Goal: Task Accomplishment & Management: Manage account settings

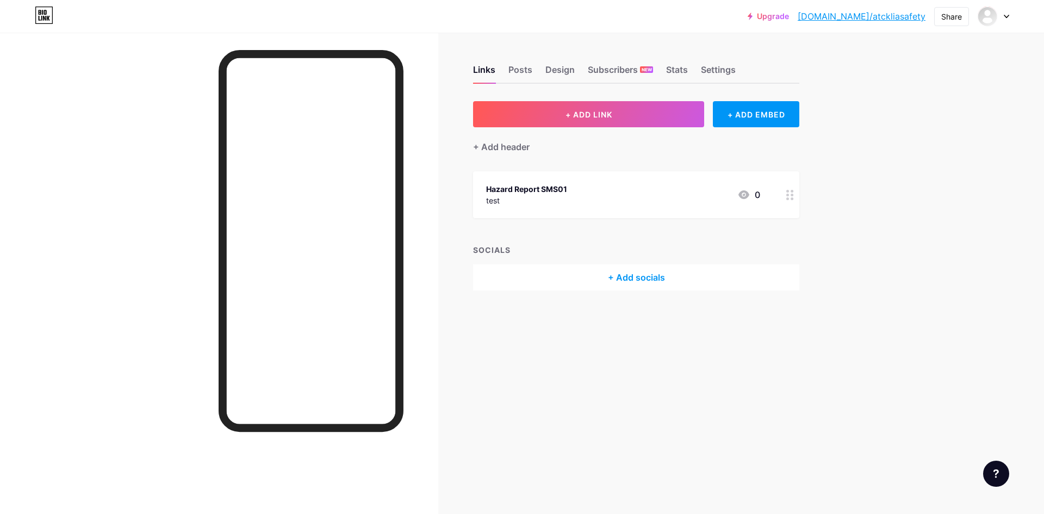
click at [651, 190] on div "Hazard Report SMS01 test 0" at bounding box center [623, 194] width 274 height 25
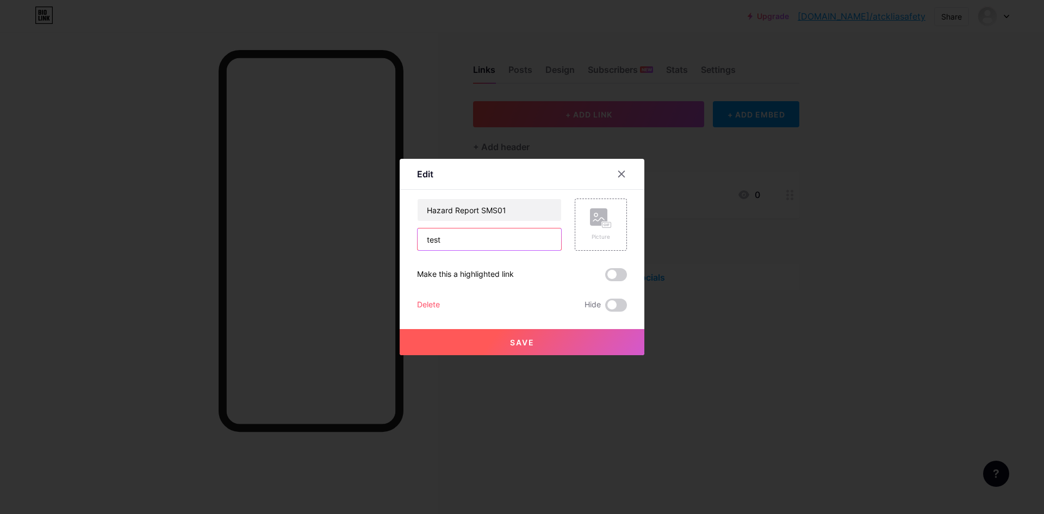
click at [474, 236] on input "test" at bounding box center [488, 239] width 143 height 22
drag, startPoint x: 504, startPoint y: 238, endPoint x: 384, endPoint y: 238, distance: 120.7
click at [372, 238] on div "Edit Content YouTube Play YouTube video without leaving your page. ADD Vimeo Pl…" at bounding box center [522, 257] width 1044 height 514
paste input "[URL][DOMAIN_NAME]"
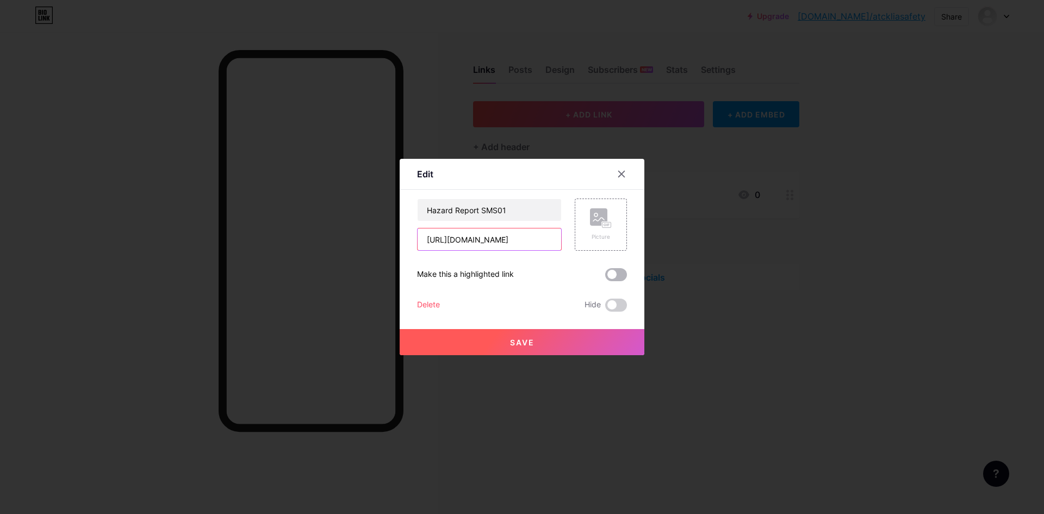
type input "[URL][DOMAIN_NAME]"
click at [619, 278] on span at bounding box center [616, 274] width 22 height 13
click at [605, 277] on input "checkbox" at bounding box center [605, 277] width 0 height 0
click at [546, 341] on button "Save" at bounding box center [521, 342] width 245 height 26
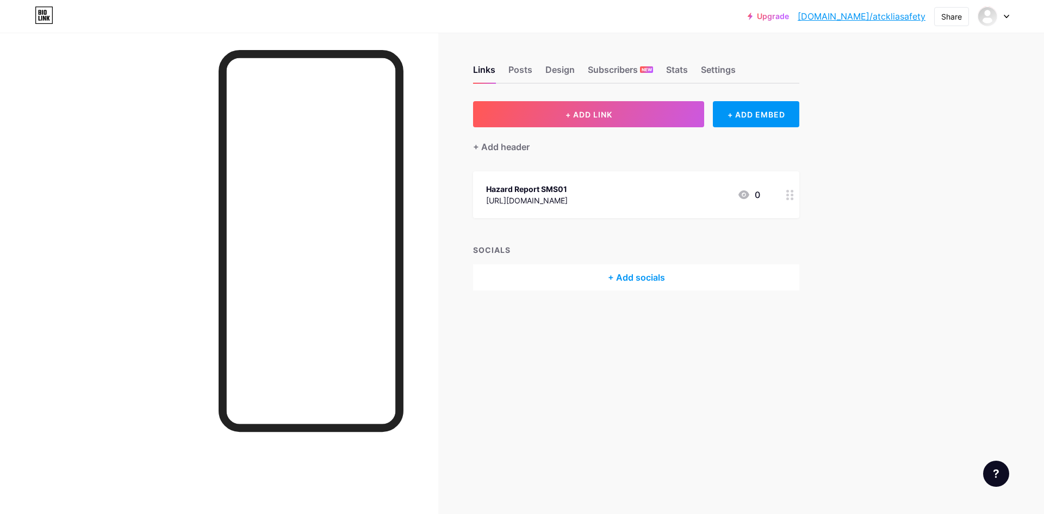
click at [670, 183] on div "Hazard Report SMS01 [URL][DOMAIN_NAME] 0" at bounding box center [623, 194] width 274 height 25
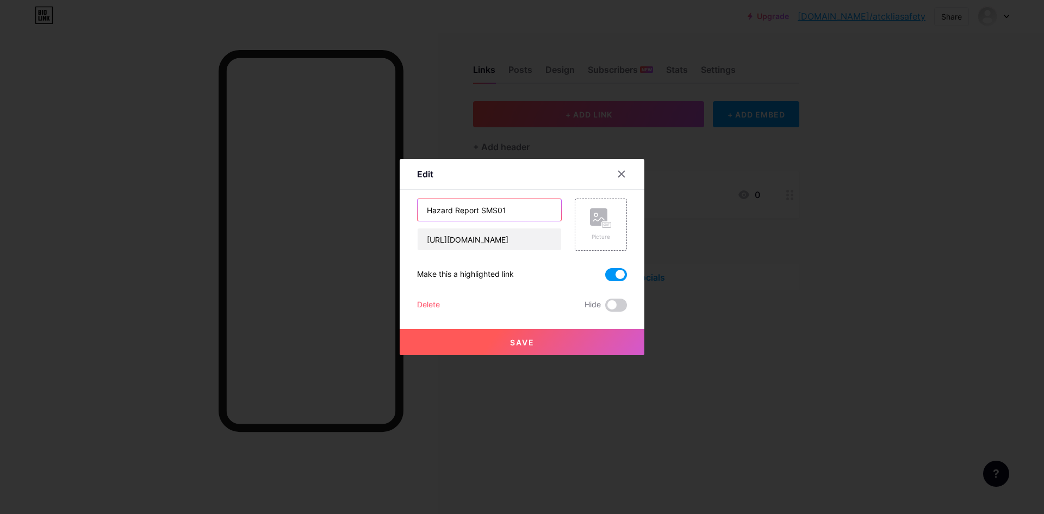
drag, startPoint x: 478, startPoint y: 211, endPoint x: 549, endPoint y: 209, distance: 71.2
click at [549, 209] on input "Hazard Report SMS01" at bounding box center [488, 210] width 143 height 22
click at [423, 208] on input "Hazard Report" at bounding box center [488, 210] width 143 height 22
paste input "SMS01"
type input "SMS01 Hazard Report"
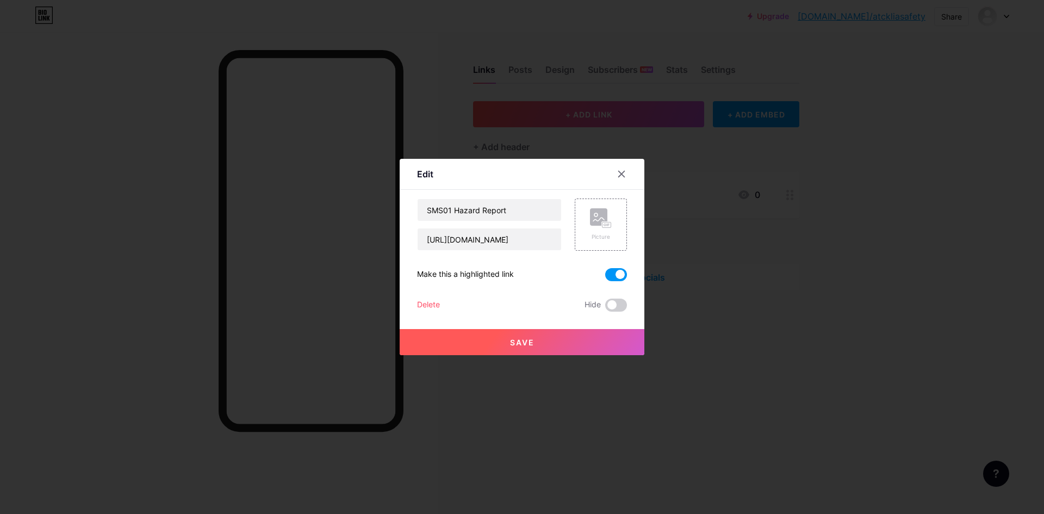
click at [510, 343] on span "Save" at bounding box center [522, 342] width 24 height 9
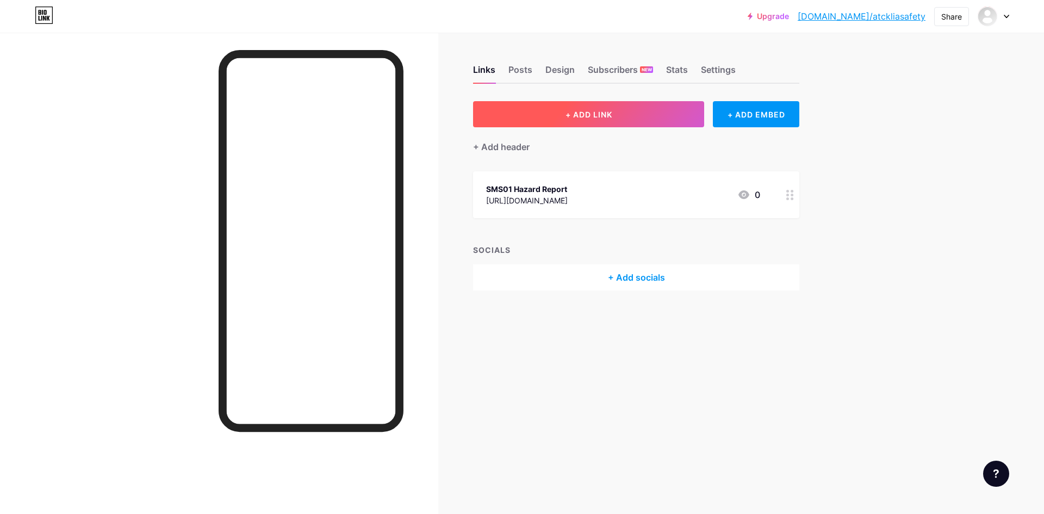
click at [643, 109] on button "+ ADD LINK" at bounding box center [588, 114] width 231 height 26
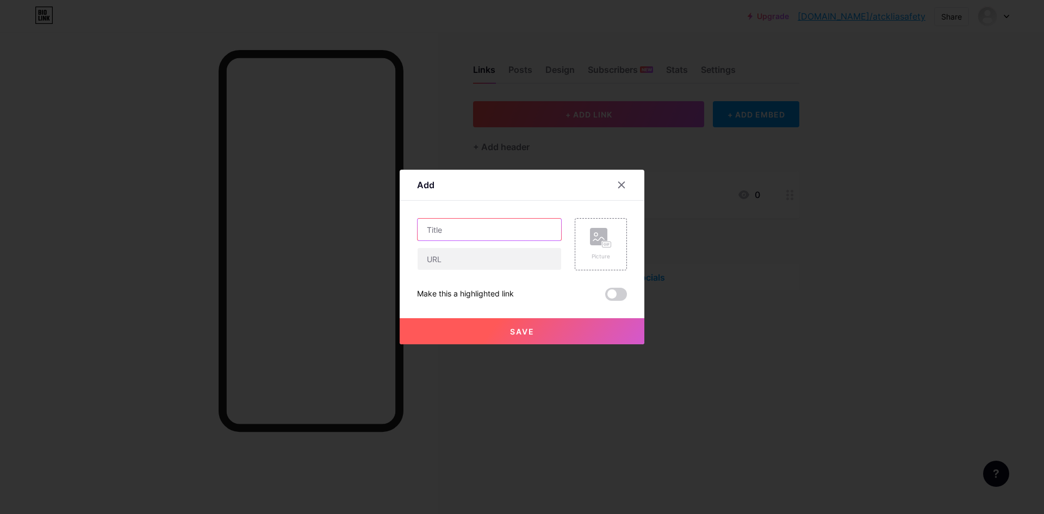
click at [477, 233] on input "text" at bounding box center [488, 229] width 143 height 22
click at [467, 258] on input "text" at bounding box center [488, 259] width 143 height 22
paste input "[URL][DOMAIN_NAME]"
type input "[URL][DOMAIN_NAME]"
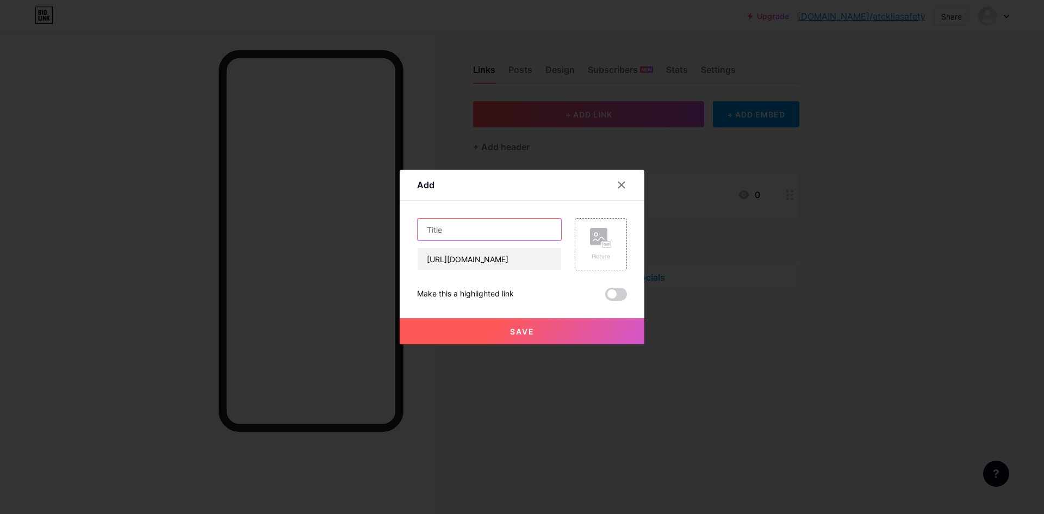
scroll to position [0, 0]
click at [509, 233] on input "text" at bounding box center [488, 229] width 143 height 22
type input "CAAM Aviation Reporting System"
click at [511, 328] on span "Save" at bounding box center [522, 331] width 24 height 9
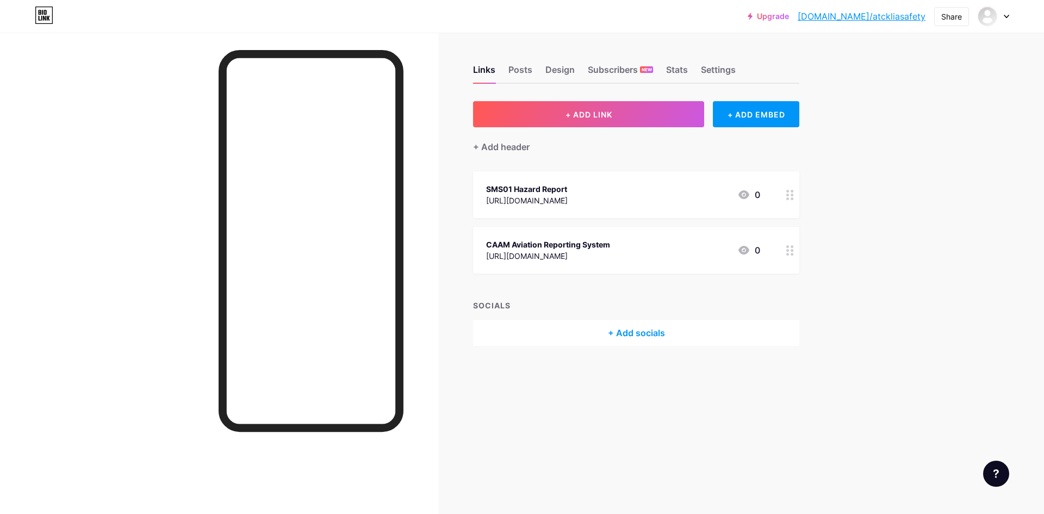
click at [610, 246] on div "CAAM Aviation Reporting System" at bounding box center [548, 244] width 124 height 11
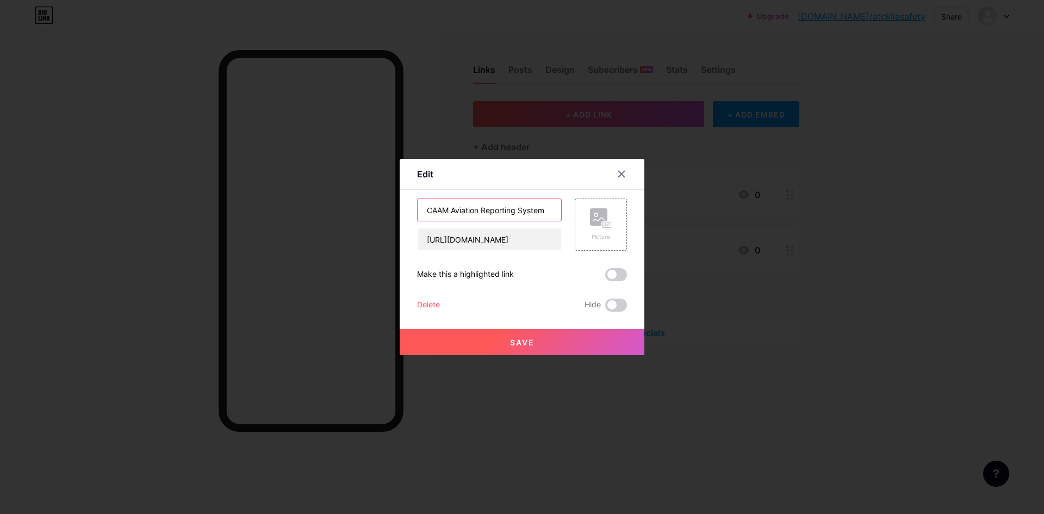
click at [549, 213] on input "CAAM Aviation Reporting System" at bounding box center [488, 210] width 143 height 22
type input "CAAM Aviation Reporting System (CAReS)"
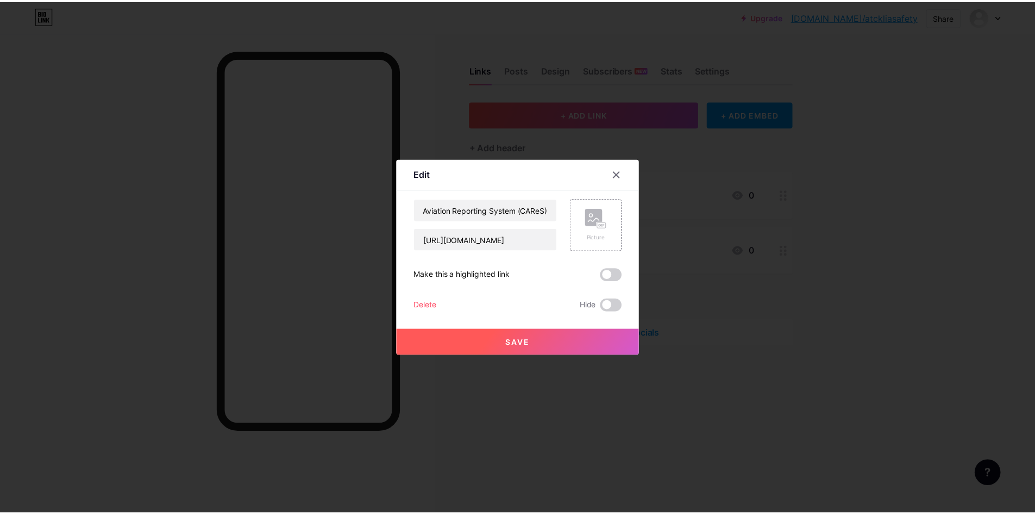
scroll to position [0, 0]
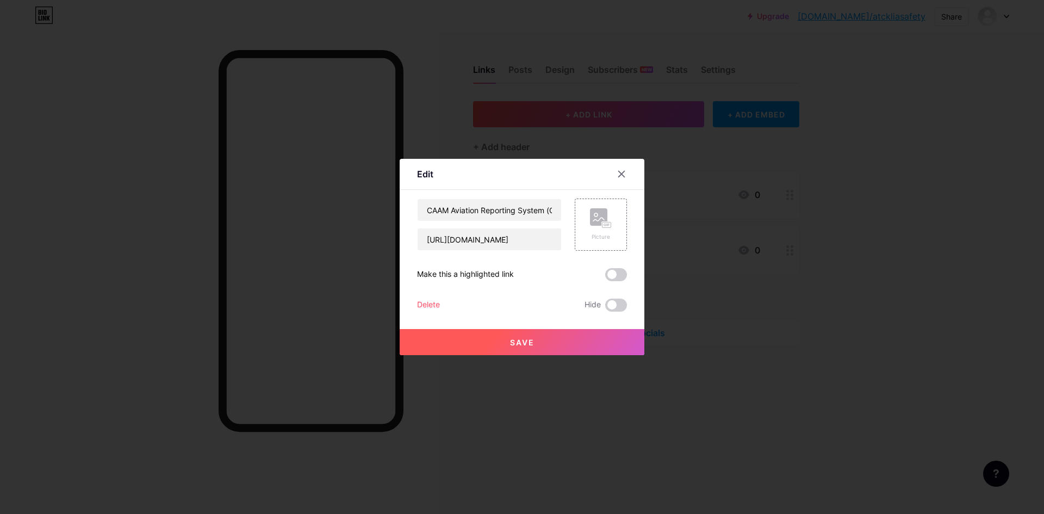
click at [530, 339] on button "Save" at bounding box center [521, 342] width 245 height 26
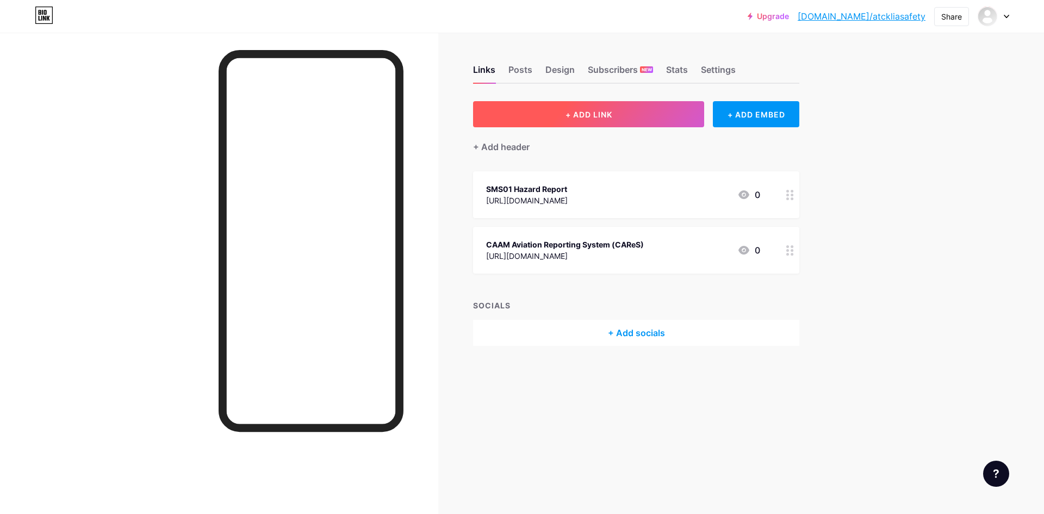
click at [619, 122] on button "+ ADD LINK" at bounding box center [588, 114] width 231 height 26
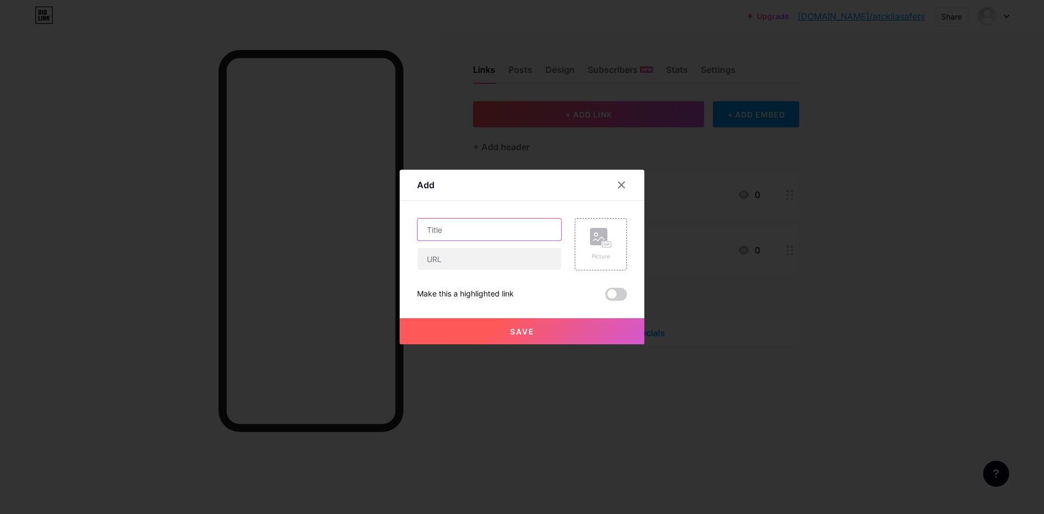
click at [504, 229] on input "text" at bounding box center [488, 229] width 143 height 22
click at [494, 259] on input "text" at bounding box center [488, 259] width 143 height 22
paste input "[URL][DOMAIN_NAME]"
type input "[URL][DOMAIN_NAME]"
click at [515, 229] on input "text" at bounding box center [488, 229] width 143 height 22
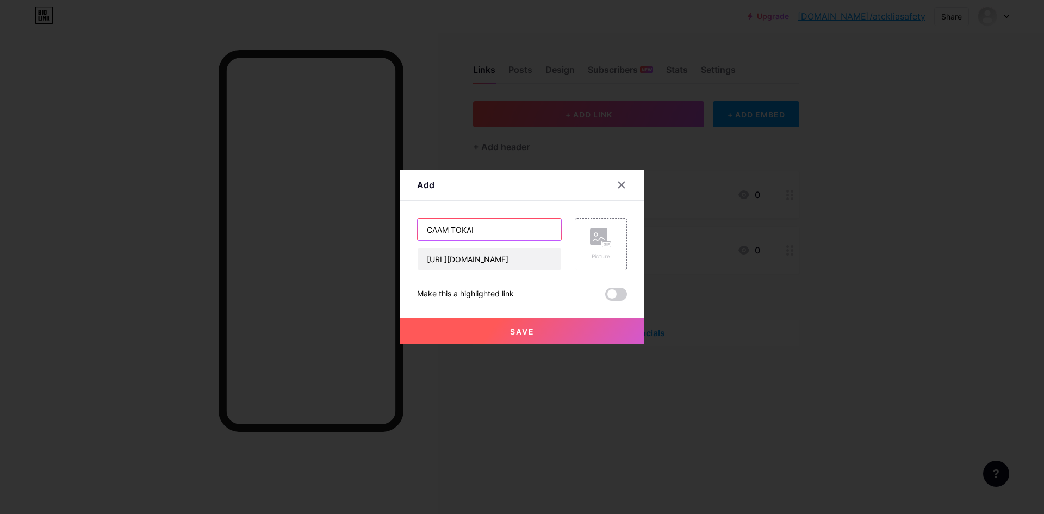
type input "CAAM TOKAI"
click at [496, 330] on button "Save" at bounding box center [521, 331] width 245 height 26
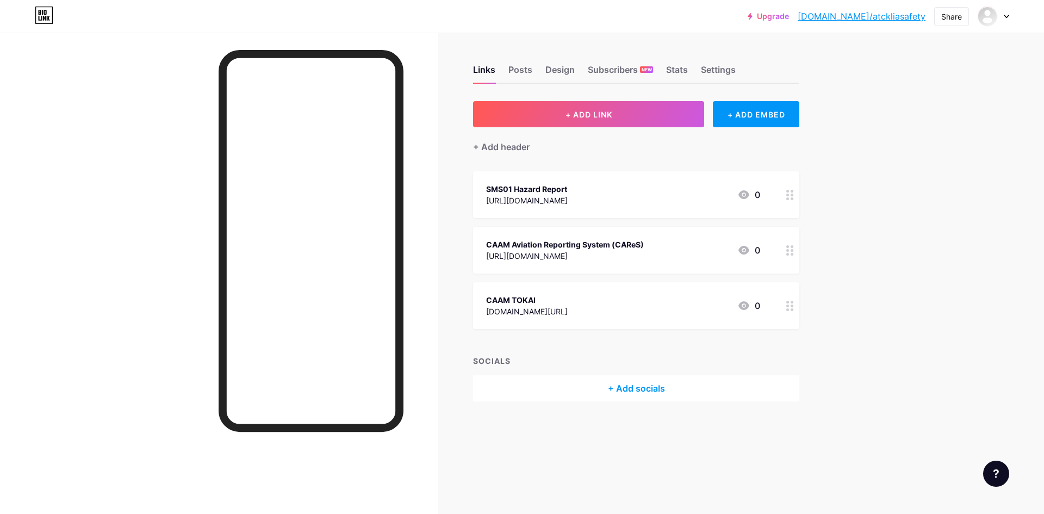
click at [569, 301] on div "CAAM TOKAI [DOMAIN_NAME][URL] 0" at bounding box center [623, 305] width 274 height 25
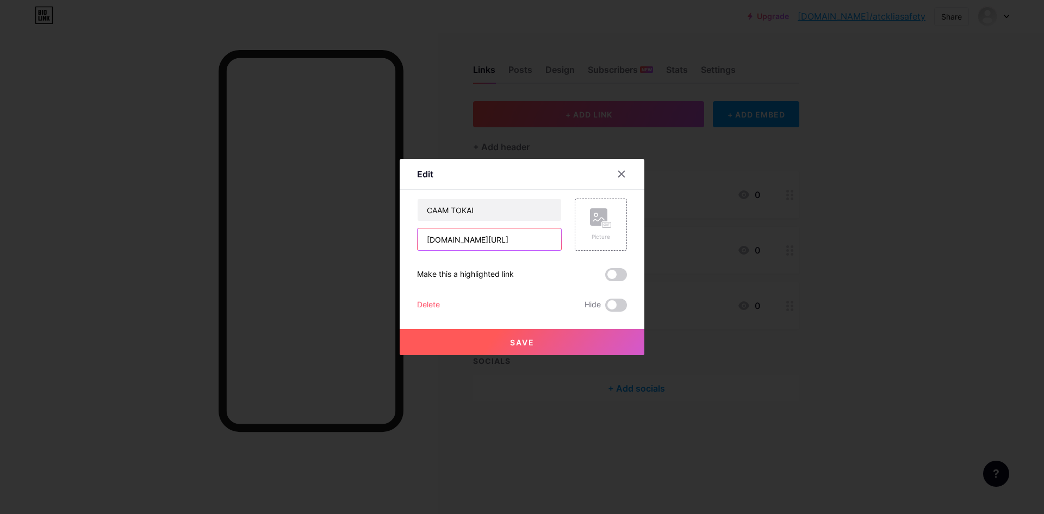
click at [425, 238] on input "[DOMAIN_NAME][URL]" at bounding box center [488, 239] width 143 height 22
type input "[URL][DOMAIN_NAME]"
click at [531, 336] on button "Save" at bounding box center [521, 342] width 245 height 26
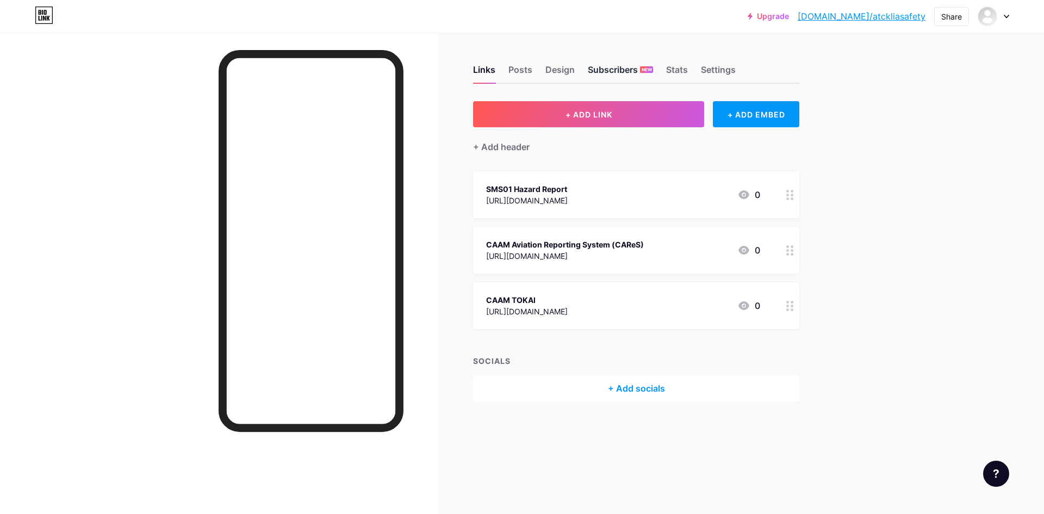
click at [630, 76] on div "Subscribers NEW" at bounding box center [620, 73] width 65 height 20
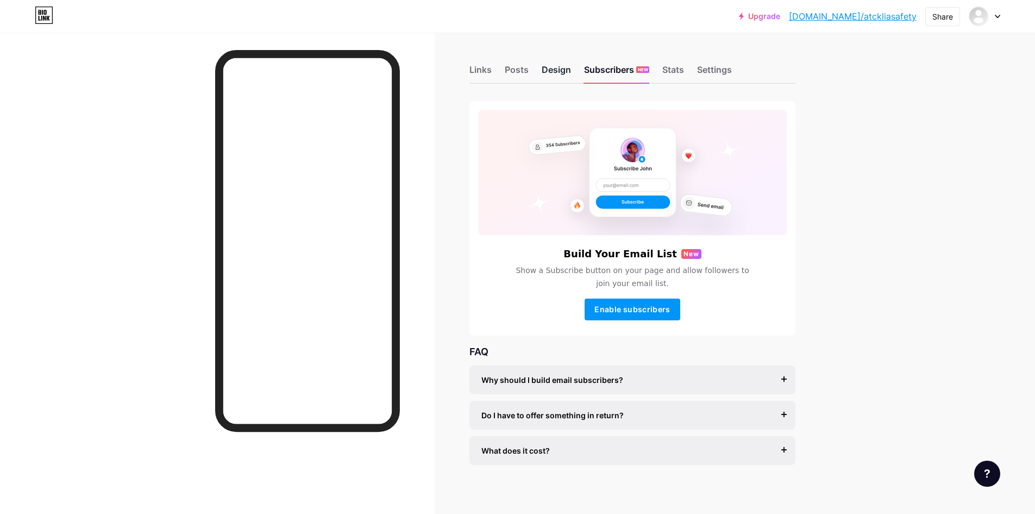
click at [563, 73] on div "Design" at bounding box center [556, 73] width 29 height 20
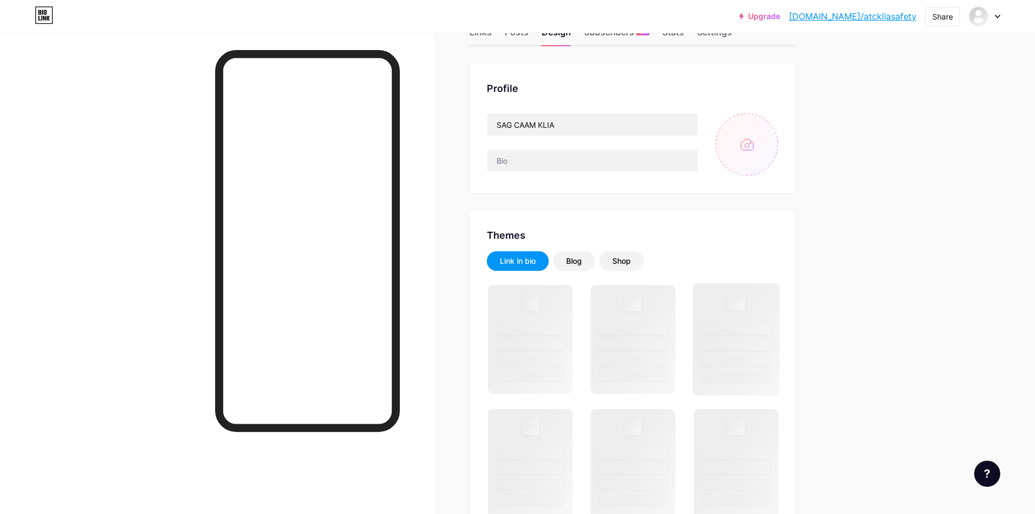
scroll to position [109, 0]
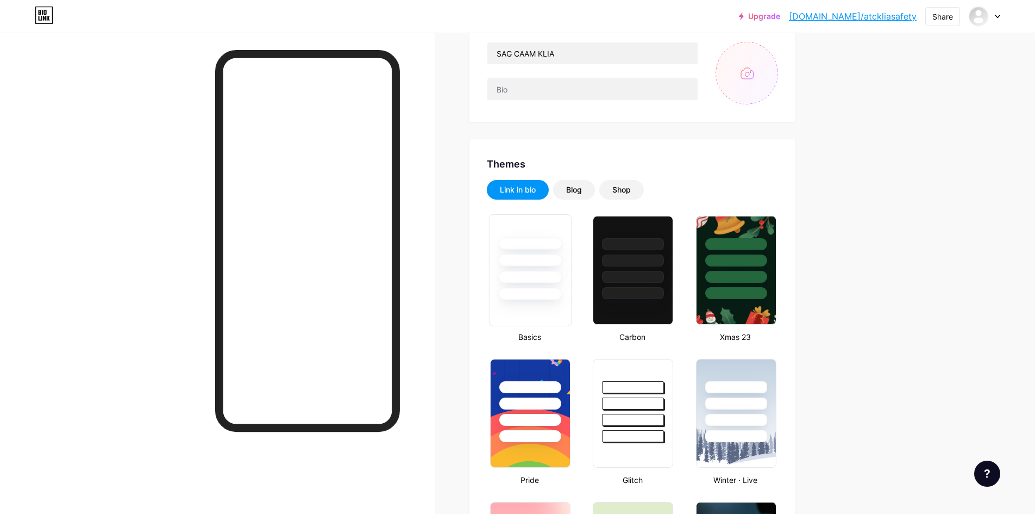
click at [533, 260] on div at bounding box center [530, 260] width 64 height 13
type input "#ffffff"
type input "#000000"
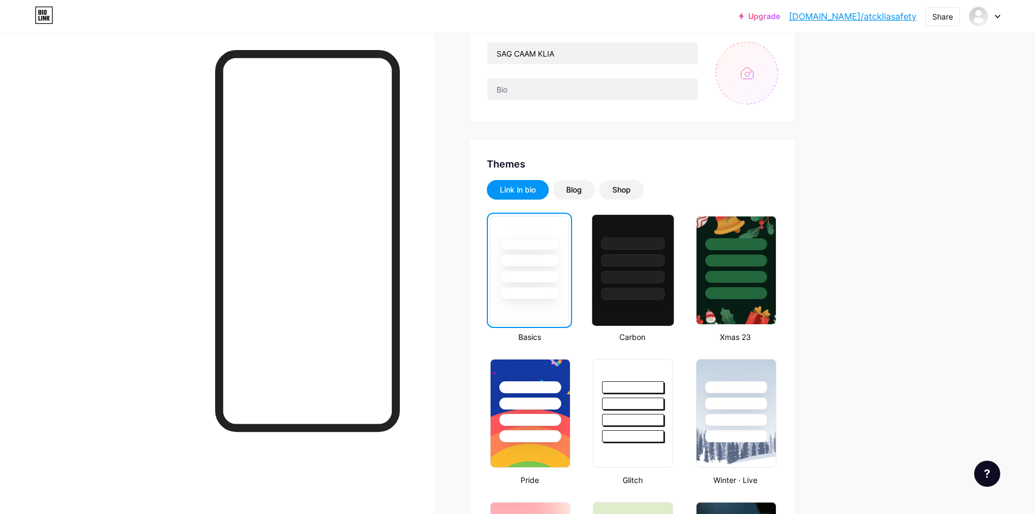
click at [638, 258] on div at bounding box center [634, 260] width 64 height 13
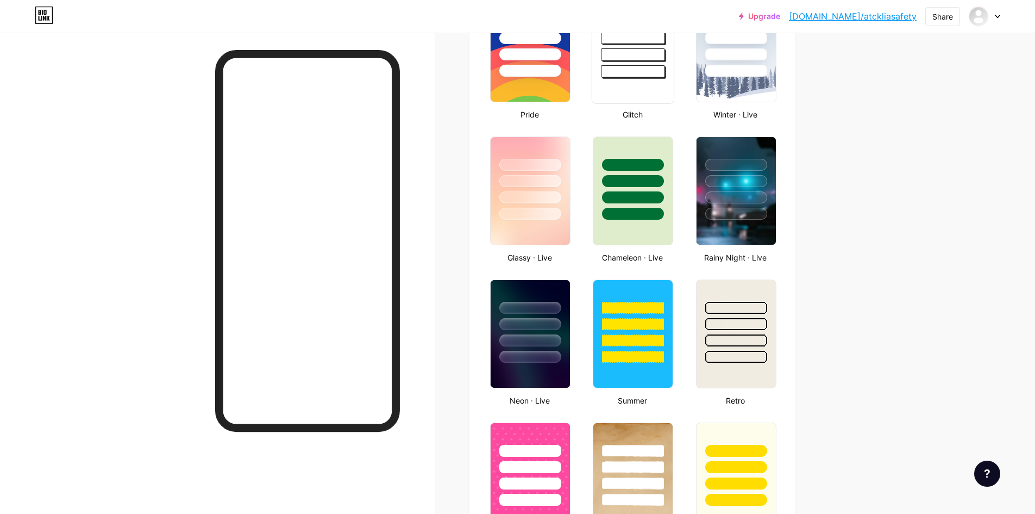
scroll to position [544, 0]
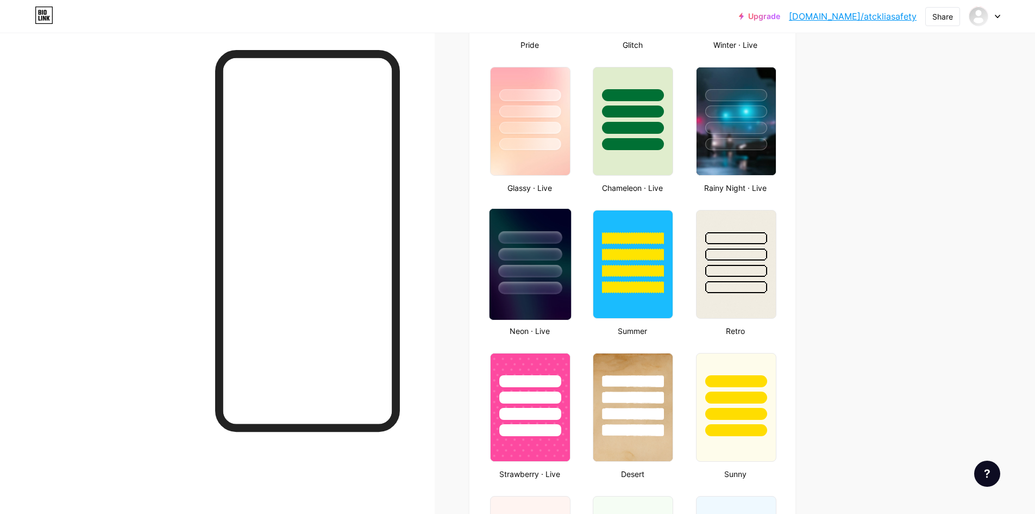
click at [548, 257] on div at bounding box center [530, 254] width 64 height 13
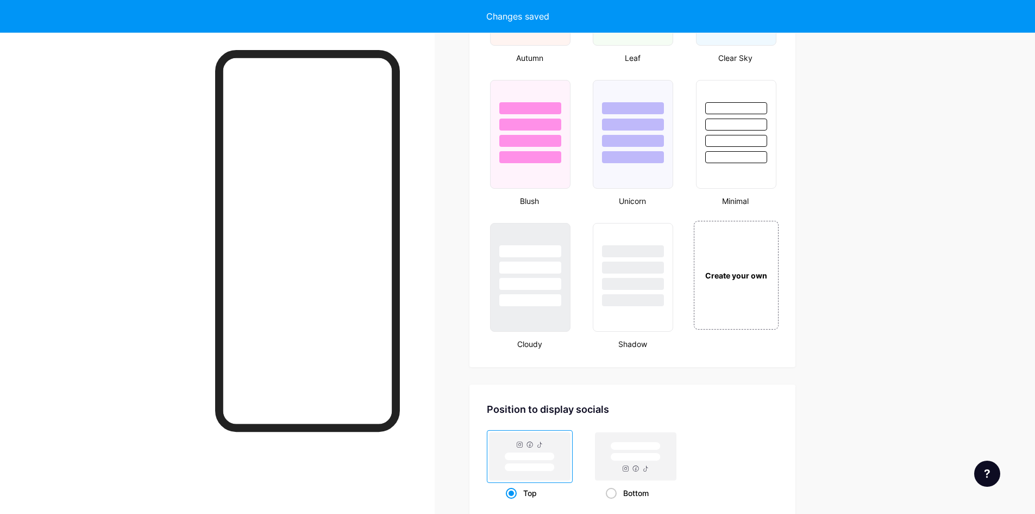
scroll to position [1196, 0]
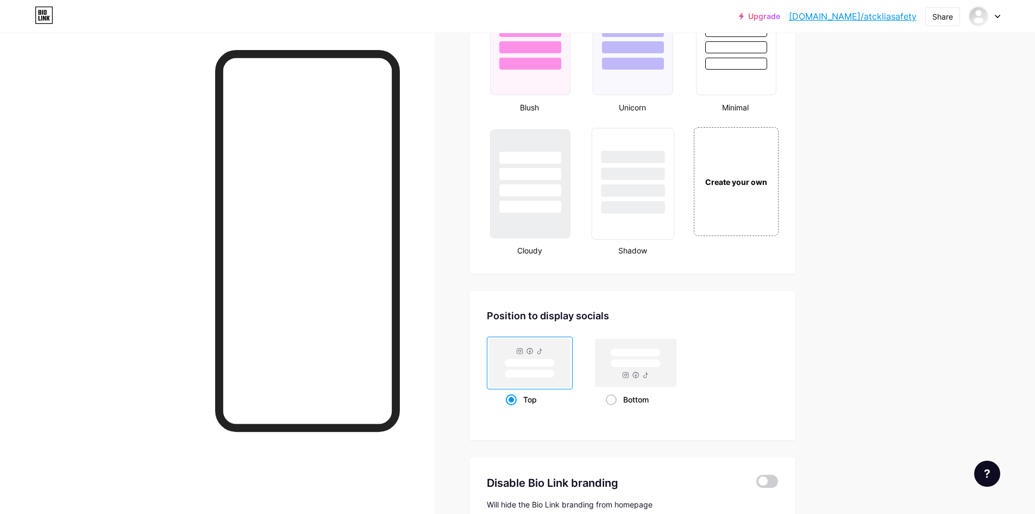
click at [640, 207] on div at bounding box center [634, 207] width 64 height 13
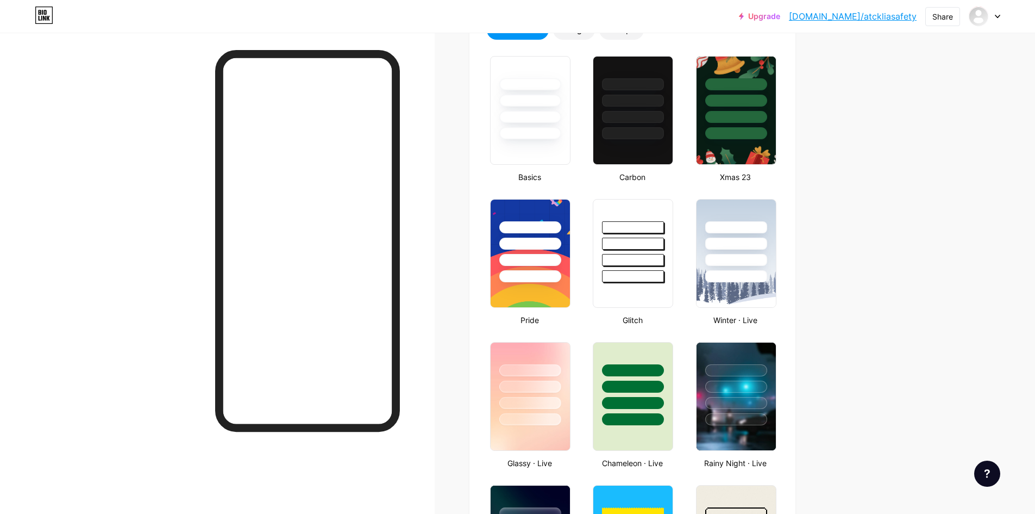
scroll to position [137, 0]
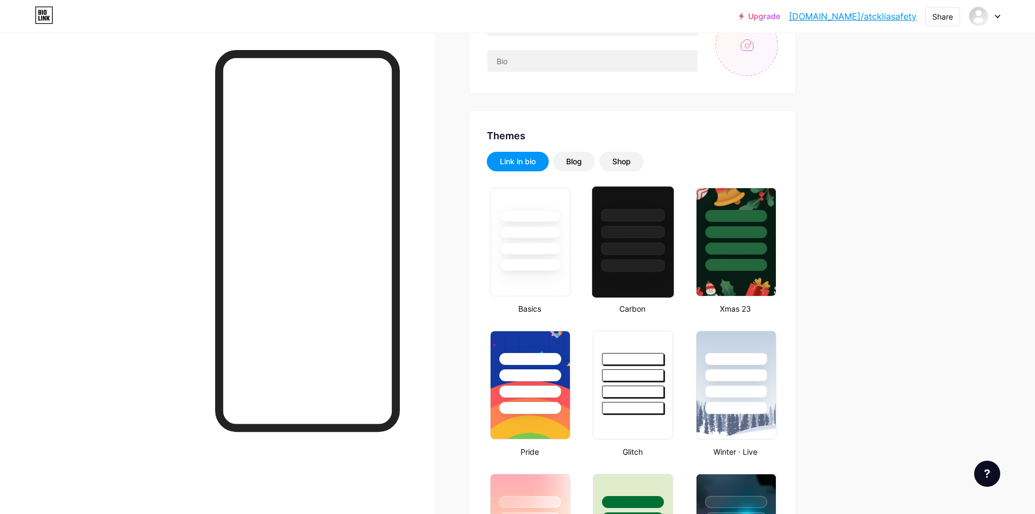
click at [671, 214] on div at bounding box center [633, 228] width 82 height 85
click at [646, 355] on div at bounding box center [634, 358] width 64 height 13
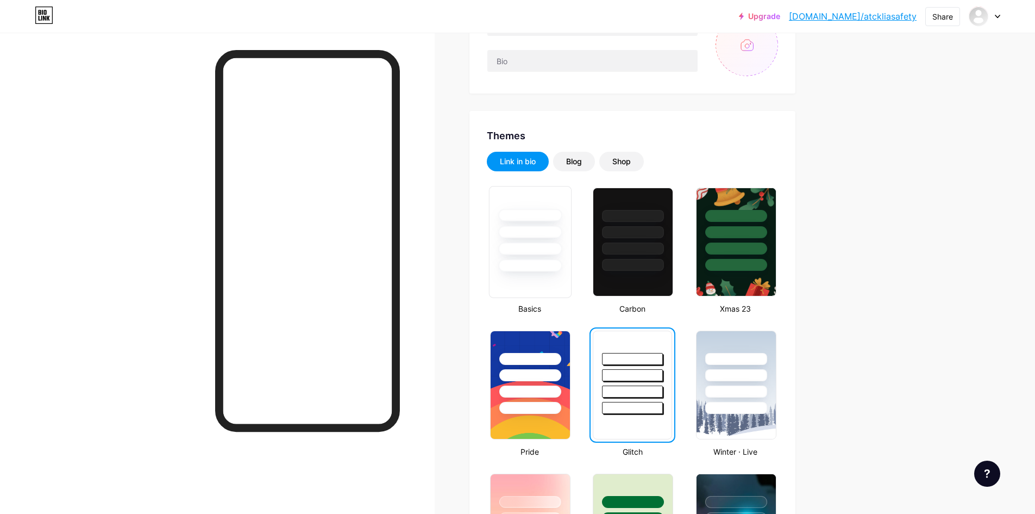
click at [544, 227] on div at bounding box center [530, 232] width 64 height 13
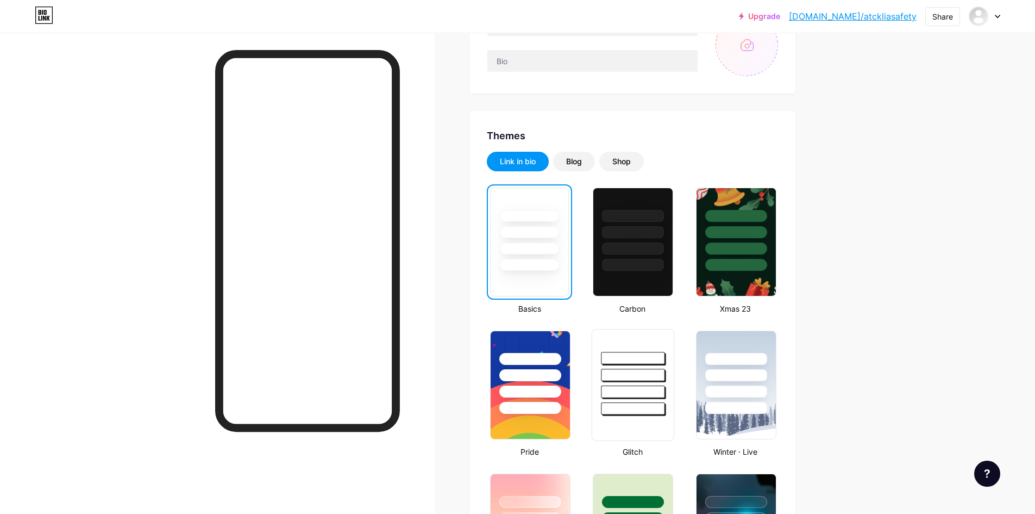
click at [652, 348] on div at bounding box center [633, 371] width 82 height 85
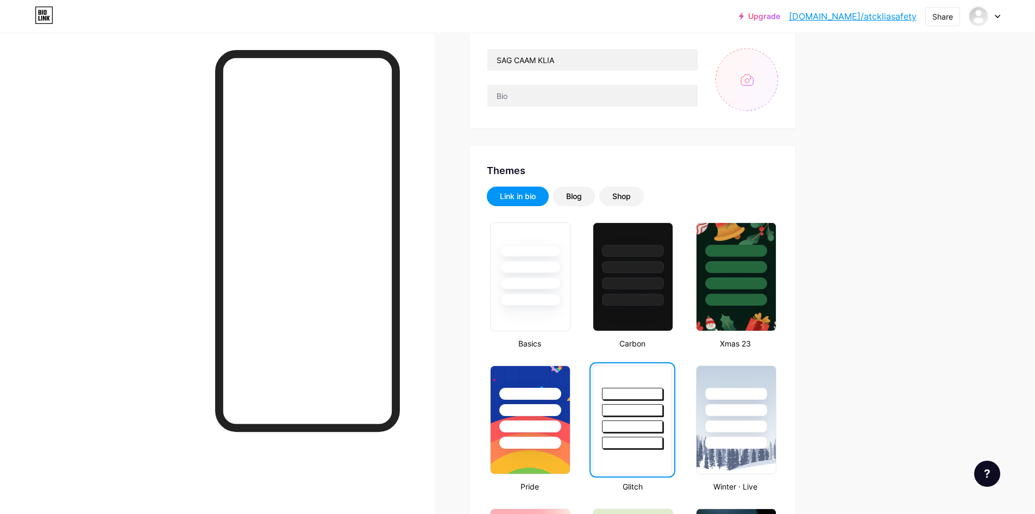
scroll to position [83, 0]
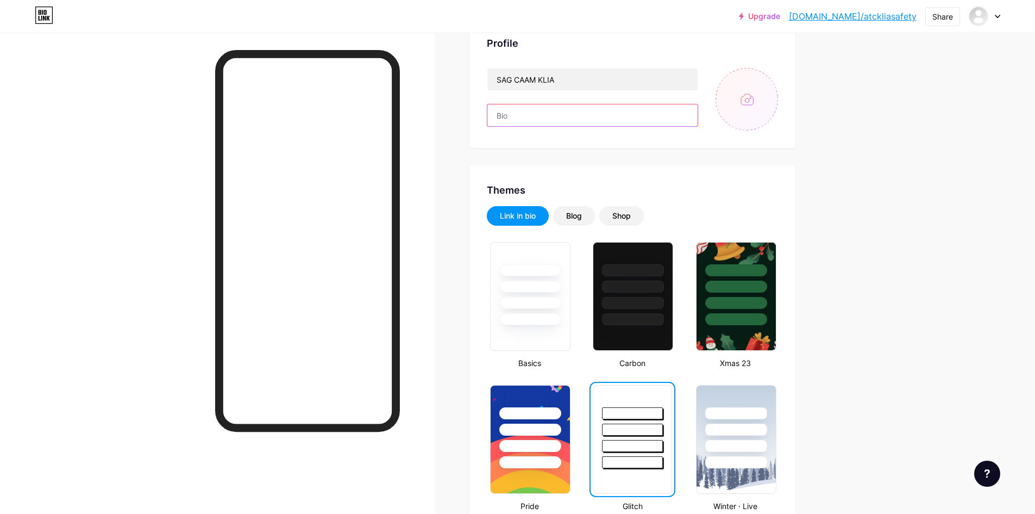
click at [520, 116] on input "text" at bounding box center [593, 115] width 210 height 22
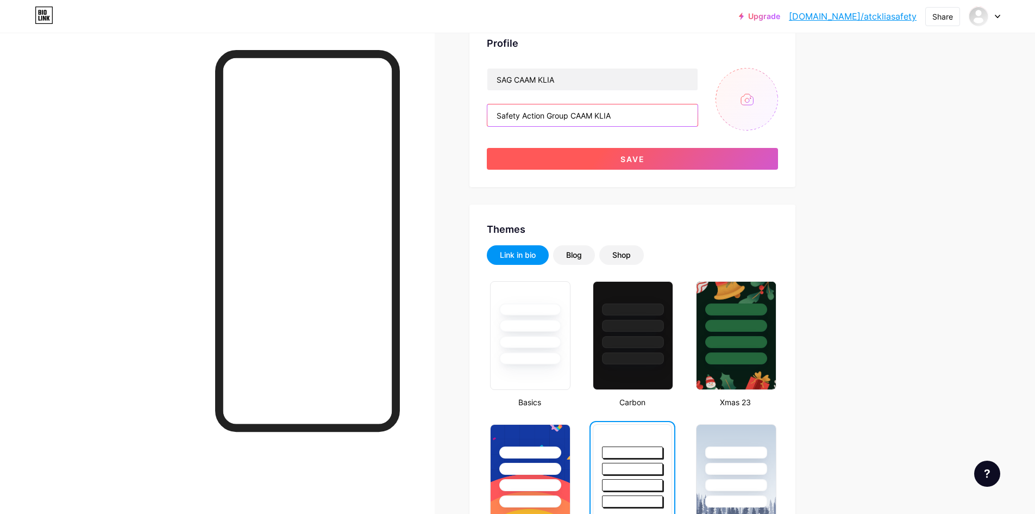
type input "Safety Action Group CAAM KLIA"
click at [645, 155] on span "Save" at bounding box center [633, 158] width 24 height 9
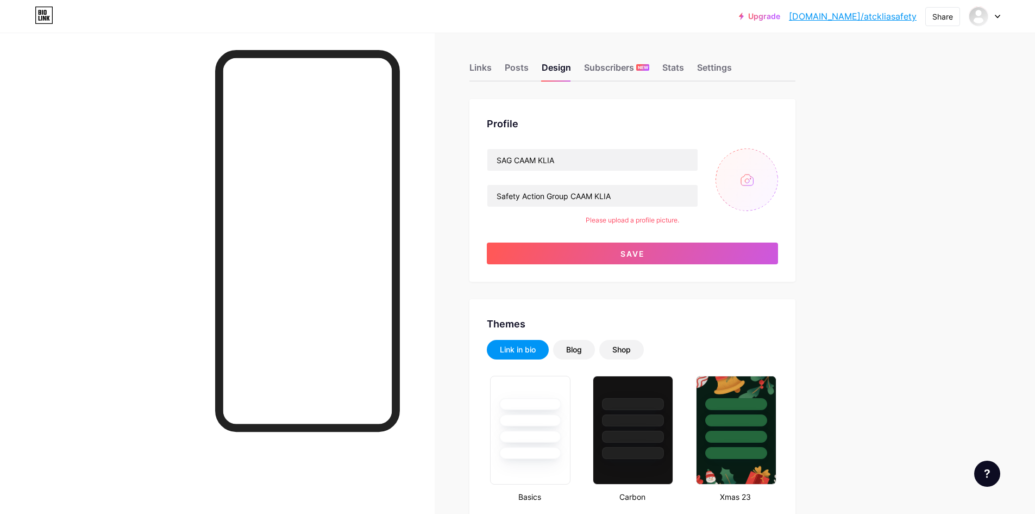
scroll to position [0, 0]
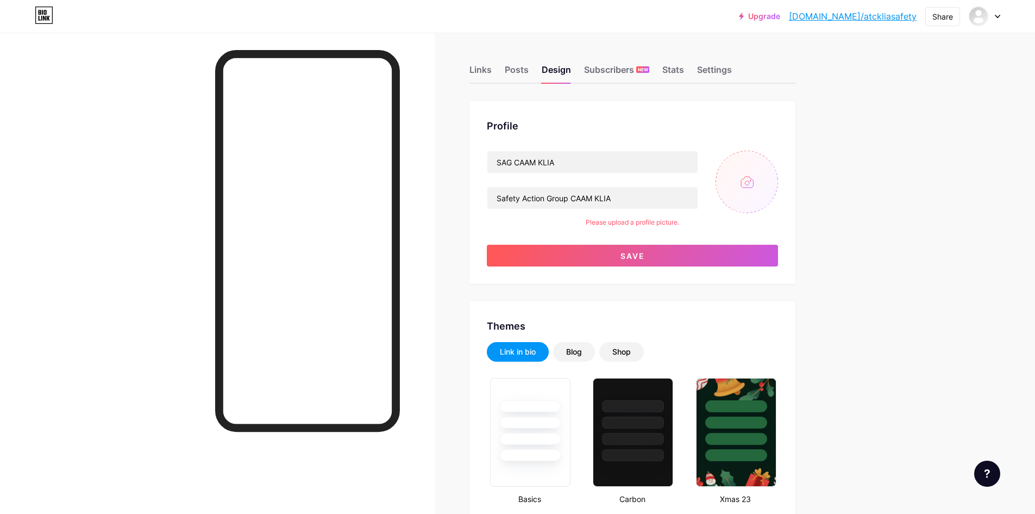
click at [764, 174] on input "file" at bounding box center [747, 182] width 63 height 63
type input "C:\fakepath\caam.jpg.png"
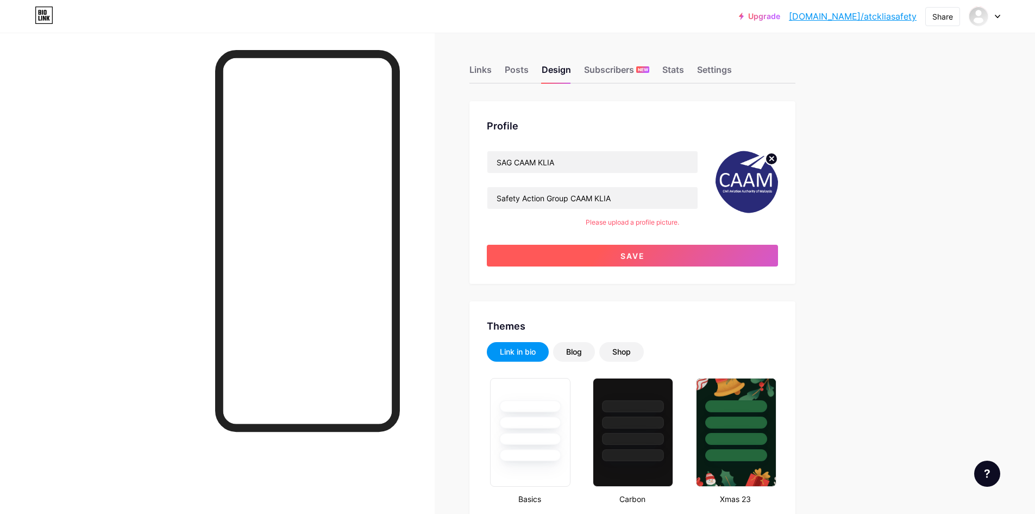
click at [661, 257] on button "Save" at bounding box center [632, 256] width 291 height 22
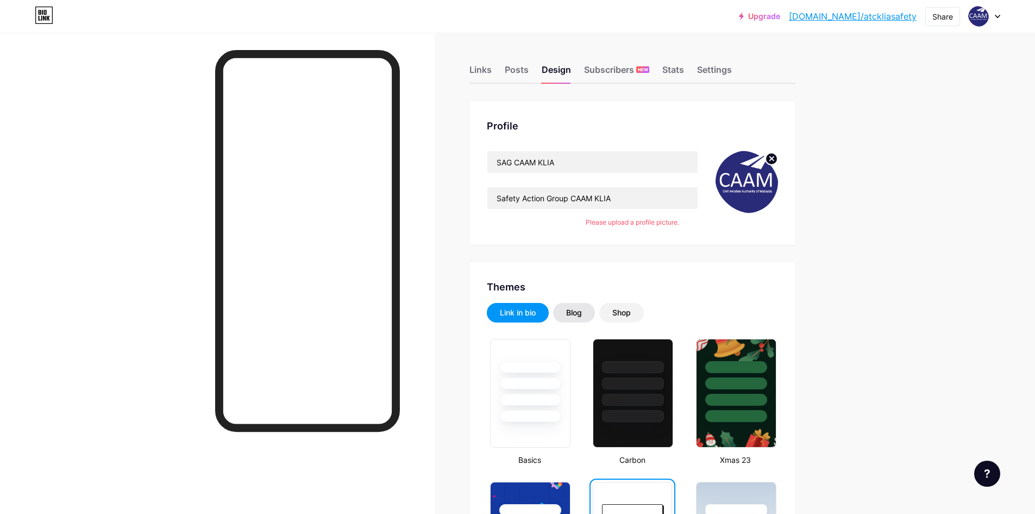
click at [582, 308] on div "Blog" at bounding box center [574, 312] width 16 height 11
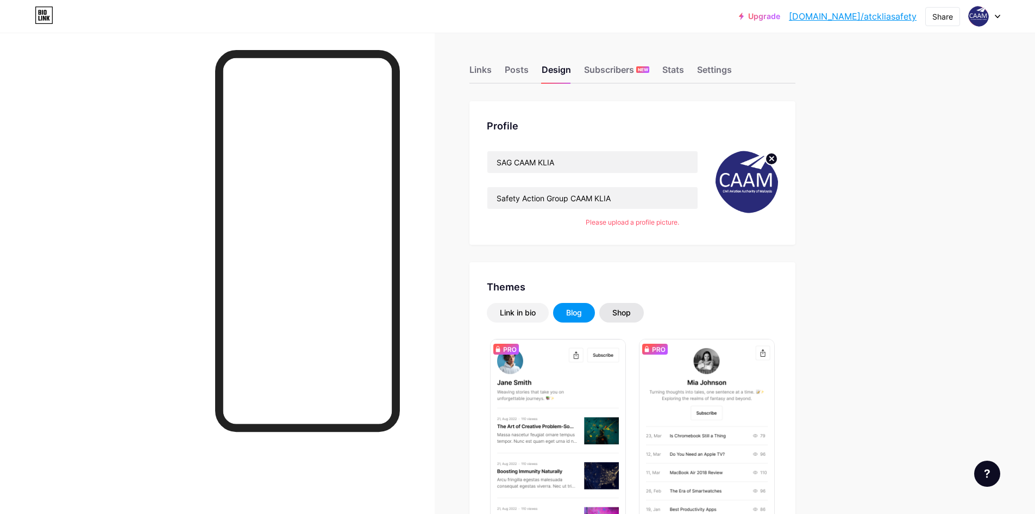
click at [615, 318] on div "Shop" at bounding box center [621, 313] width 45 height 20
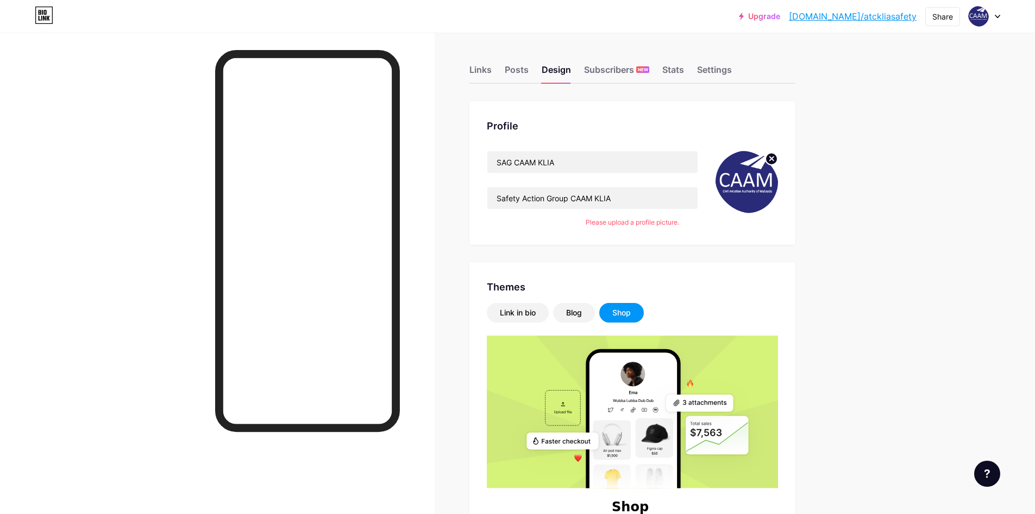
click at [631, 313] on div "Shop" at bounding box center [622, 312] width 18 height 11
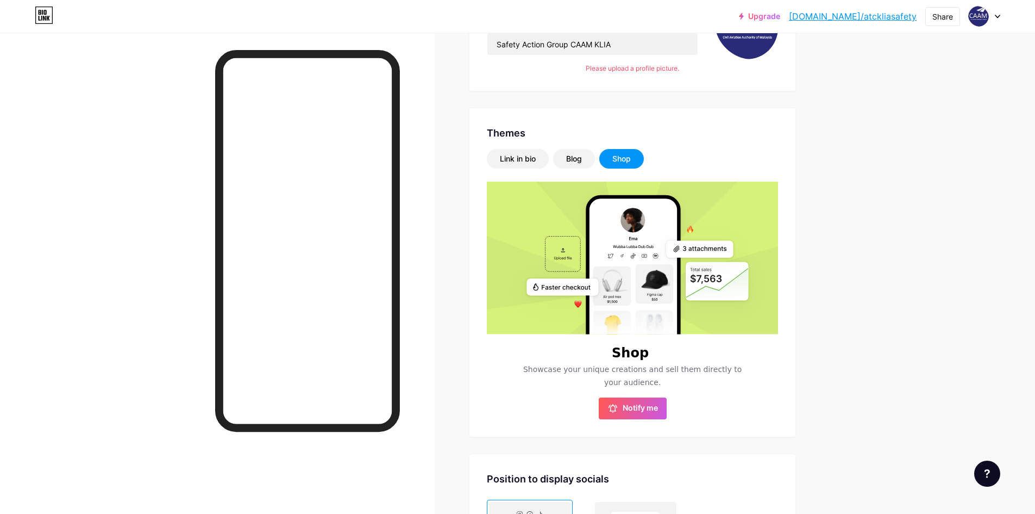
scroll to position [163, 0]
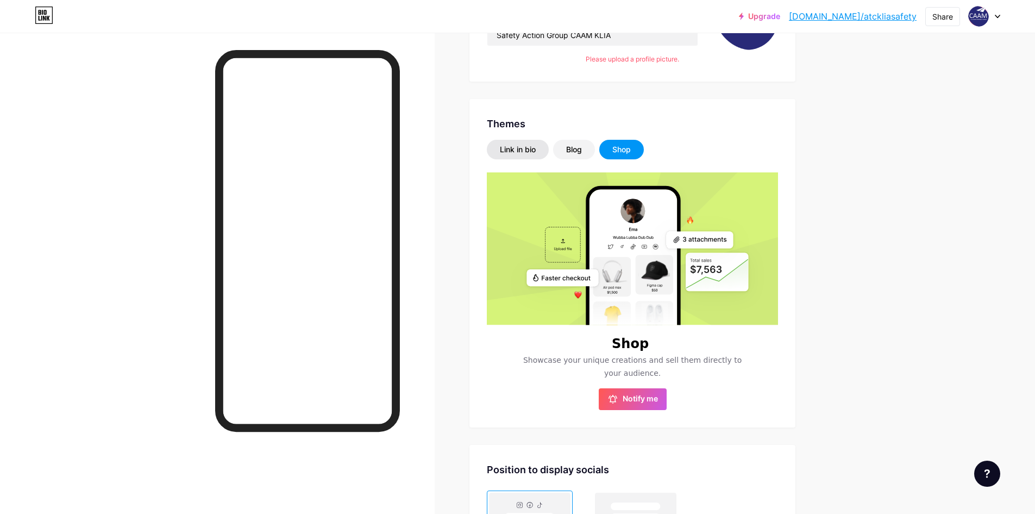
click at [505, 152] on div "Link in bio" at bounding box center [518, 149] width 36 height 11
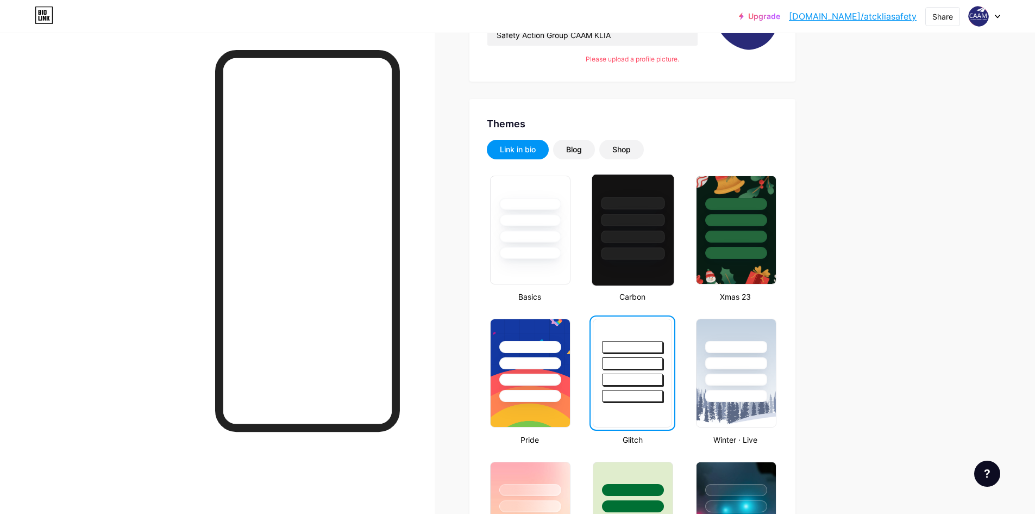
click at [652, 240] on div at bounding box center [634, 236] width 64 height 13
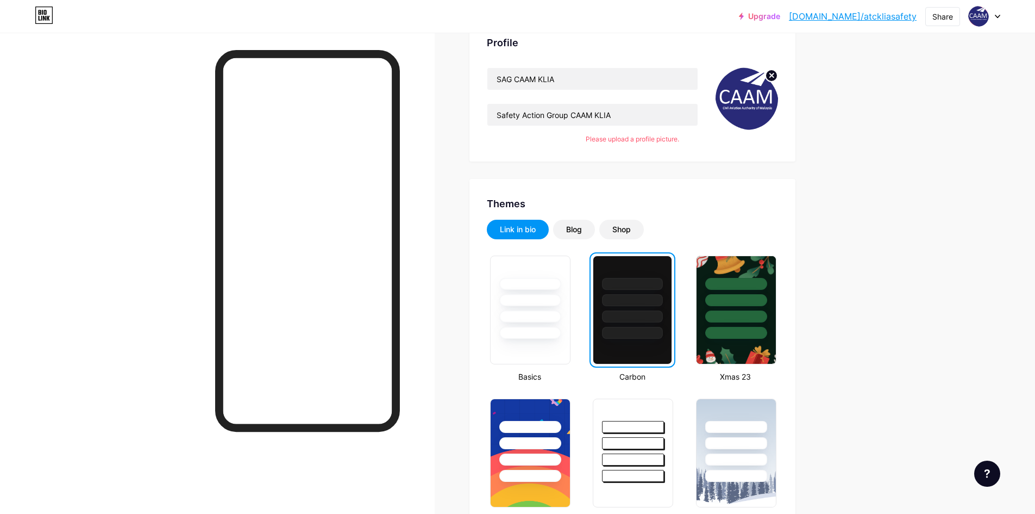
scroll to position [0, 0]
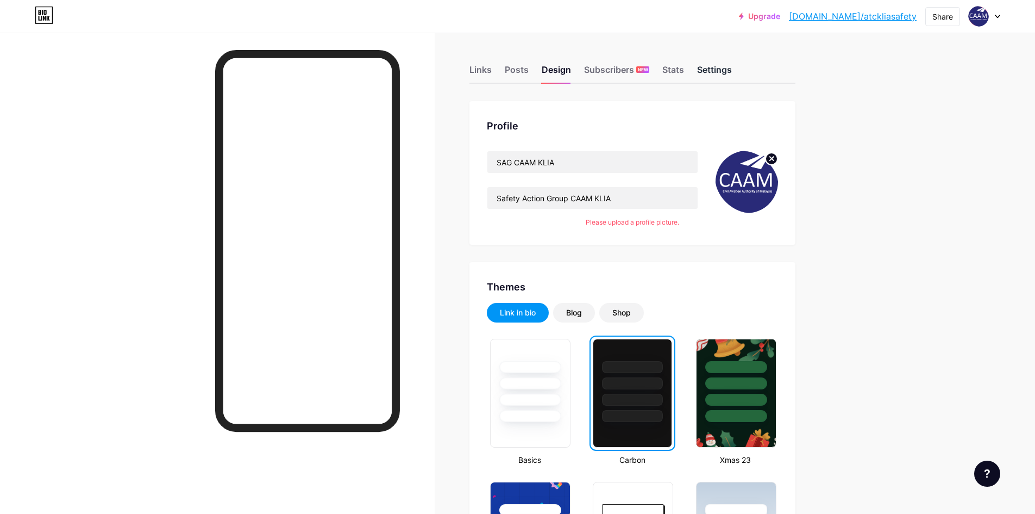
click at [726, 66] on div "Settings" at bounding box center [714, 73] width 35 height 20
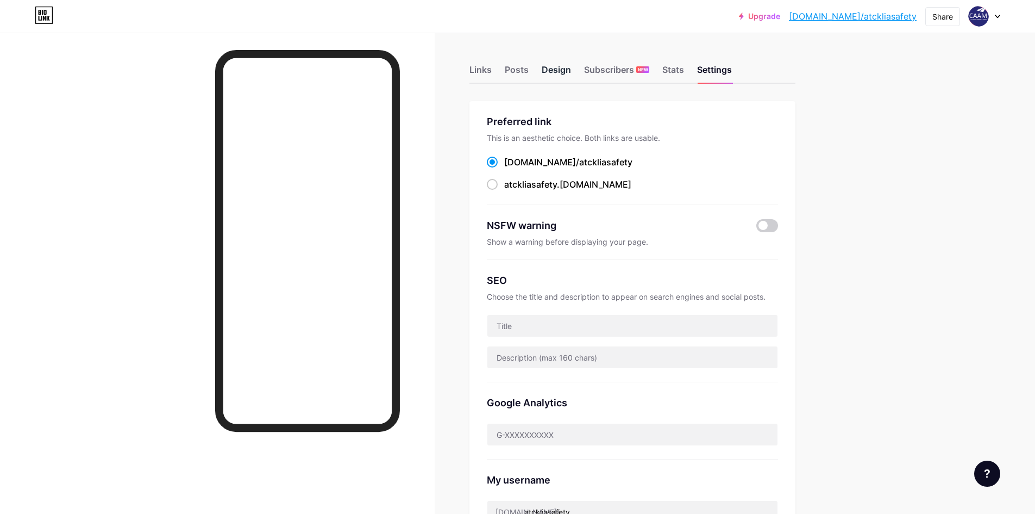
click at [549, 69] on div "Design" at bounding box center [556, 73] width 29 height 20
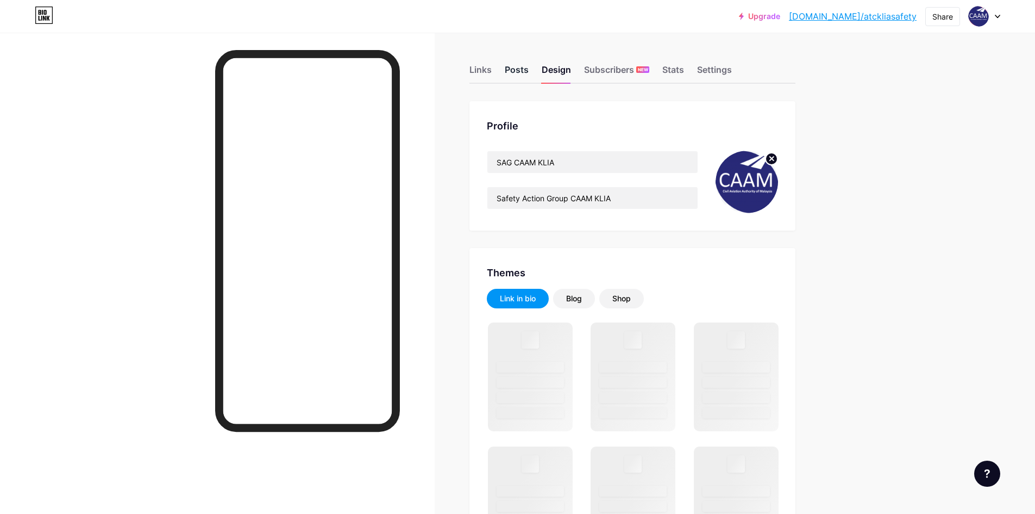
click at [523, 68] on div "Posts" at bounding box center [517, 73] width 24 height 20
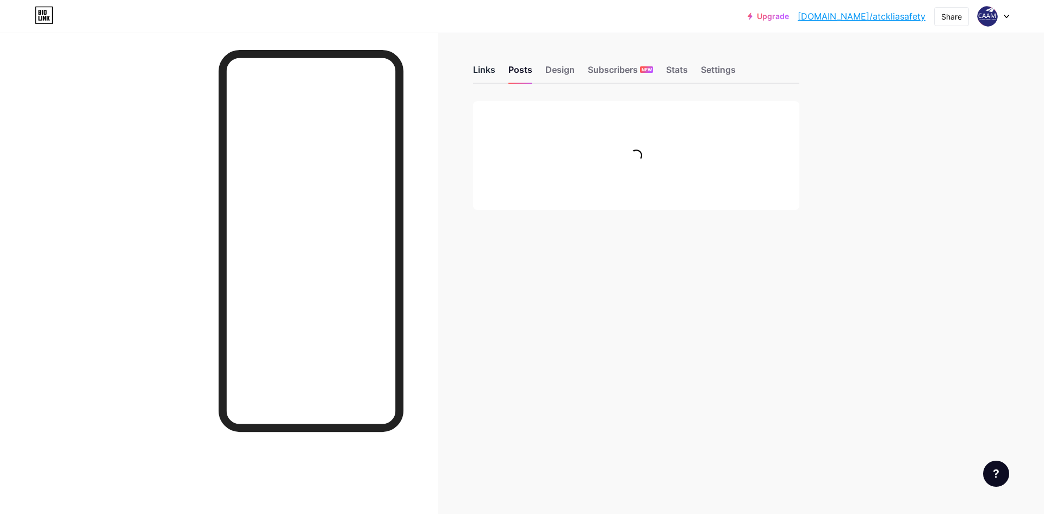
click at [487, 70] on div "Links" at bounding box center [484, 73] width 22 height 20
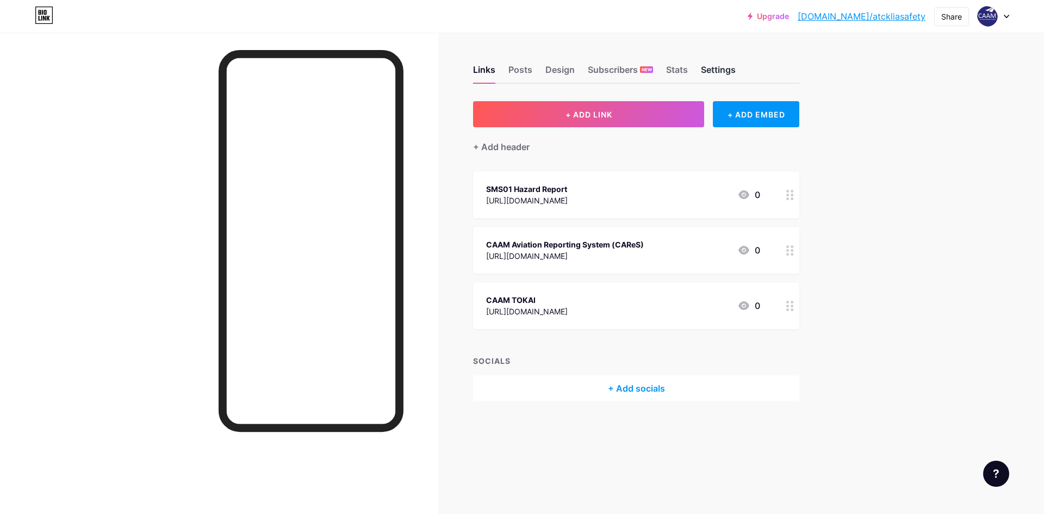
click at [717, 68] on div "Settings" at bounding box center [718, 73] width 35 height 20
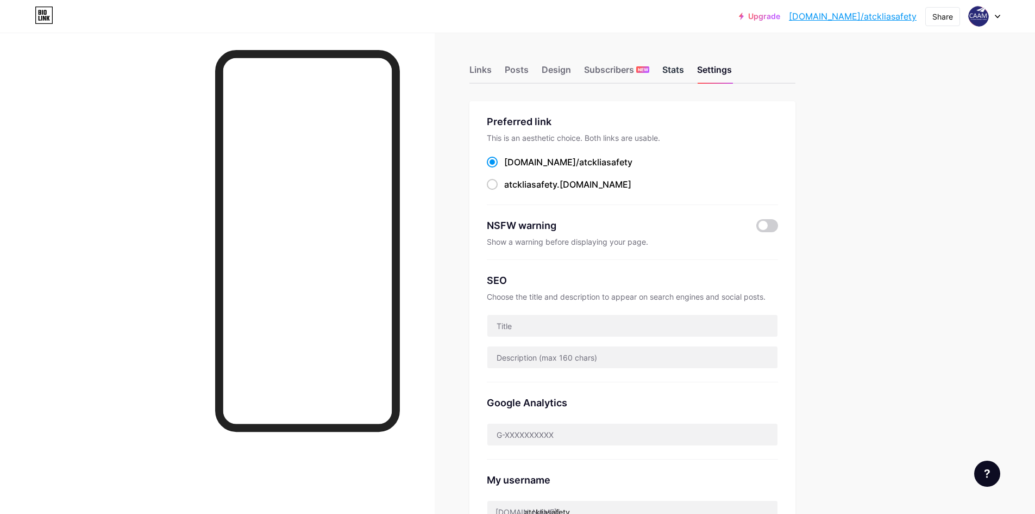
click at [684, 71] on div "Stats" at bounding box center [674, 73] width 22 height 20
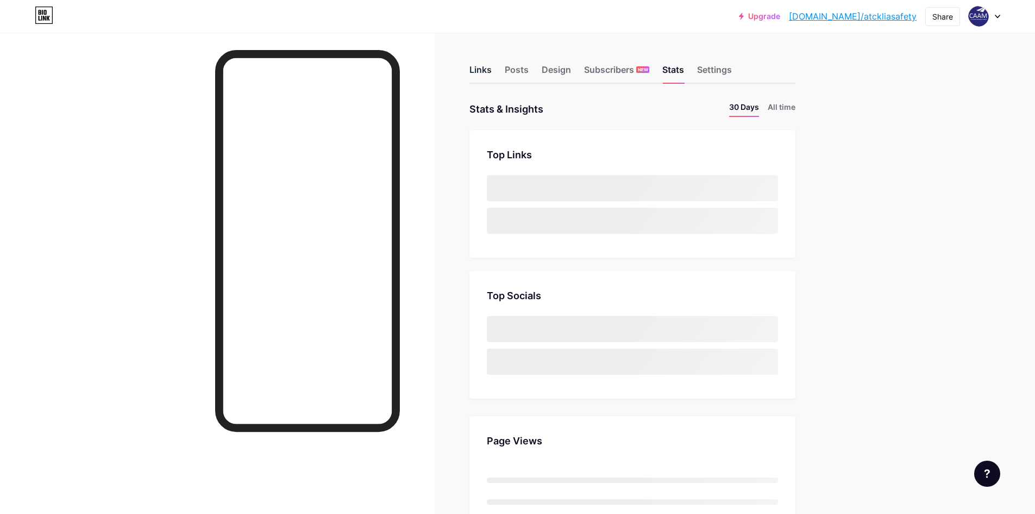
click at [477, 66] on div "Links" at bounding box center [481, 73] width 22 height 20
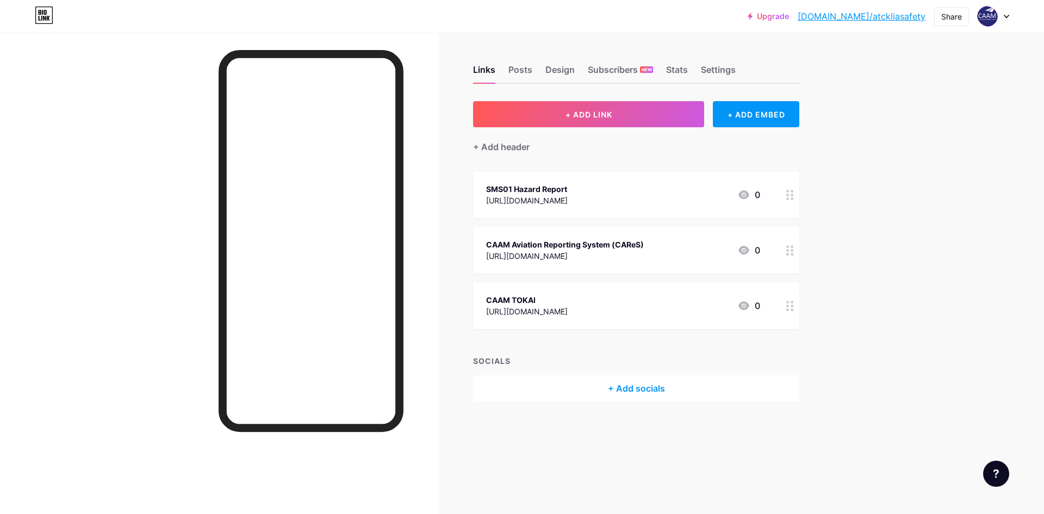
click at [1000, 11] on div at bounding box center [993, 17] width 32 height 20
click at [948, 213] on div "Upgrade [DOMAIN_NAME]/atckli... [DOMAIN_NAME]/atckliasafety Share Switch accoun…" at bounding box center [522, 257] width 1044 height 514
drag, startPoint x: 889, startPoint y: 18, endPoint x: 872, endPoint y: 145, distance: 128.3
click at [872, 145] on div "Upgrade [DOMAIN_NAME]/atckli... [DOMAIN_NAME]/atckliasafety Share Switch accoun…" at bounding box center [522, 257] width 1044 height 514
